Goal: Find specific page/section: Find specific page/section

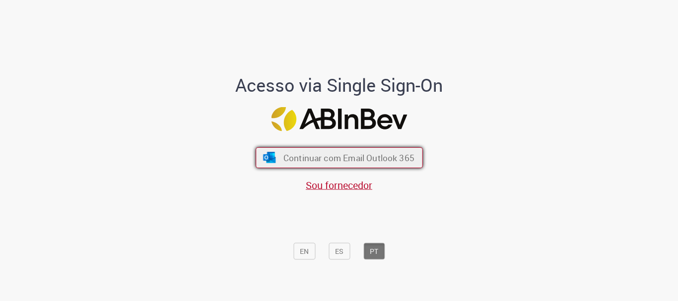
click at [286, 158] on span "Continuar com Email Outlook 365" at bounding box center [348, 157] width 131 height 11
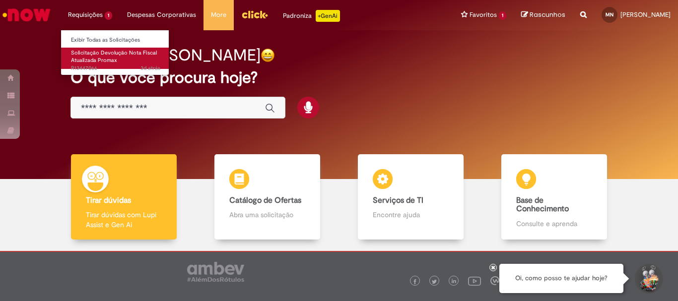
click at [101, 63] on span "Solicitação Devolução Nota Fiscal Atualizada Promax" at bounding box center [114, 56] width 86 height 15
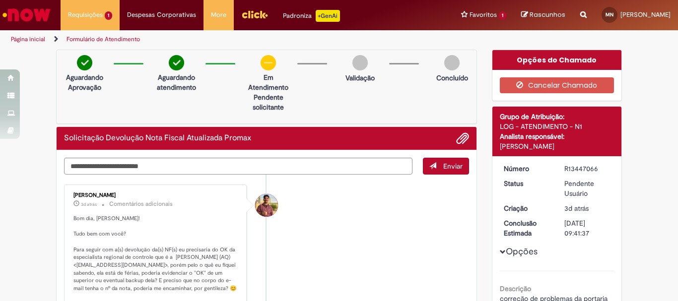
click at [31, 21] on img "Ir para a Homepage" at bounding box center [26, 15] width 51 height 20
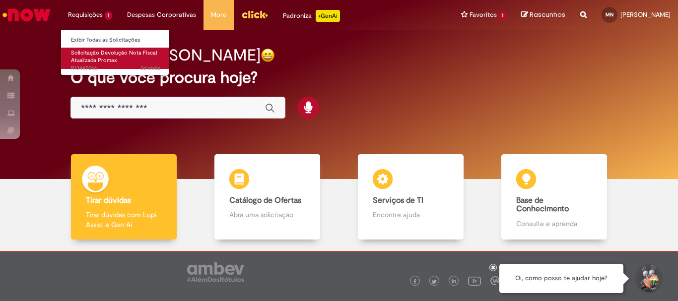
click at [112, 48] on link "Solicitação Devolução Nota Fiscal Atualizada Promax 3d atrás 3 dias atrás R1344…" at bounding box center [115, 58] width 109 height 21
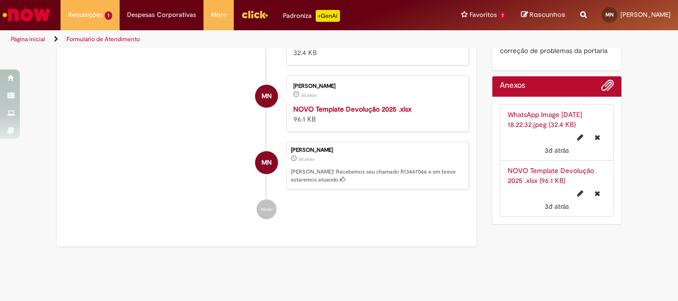
scroll to position [325, 0]
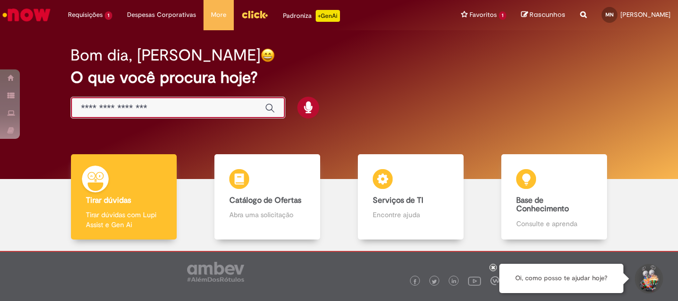
click at [130, 114] on div "Global" at bounding box center [177, 108] width 215 height 22
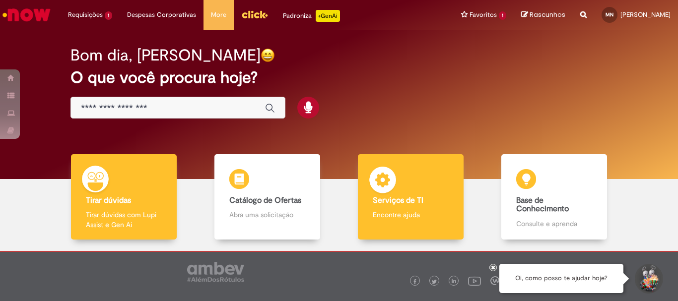
click at [416, 213] on p "Encontre ajuda" at bounding box center [410, 215] width 75 height 10
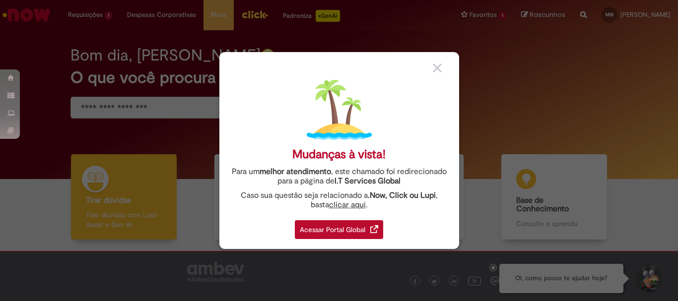
click at [358, 234] on div "Acessar Portal Global" at bounding box center [339, 229] width 88 height 19
